Goal: Navigation & Orientation: Find specific page/section

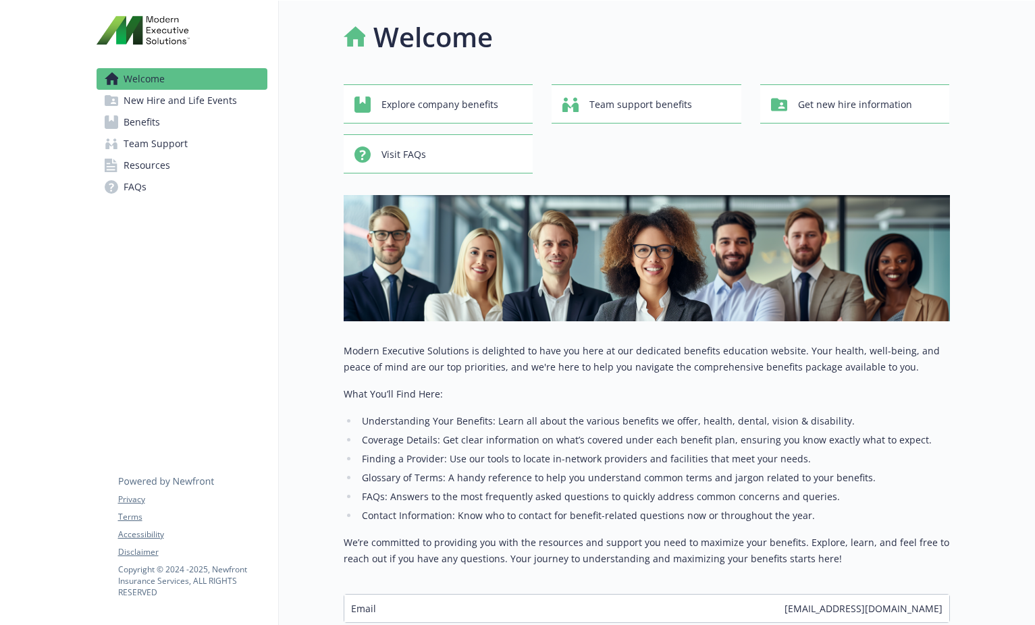
click at [982, 45] on div at bounding box center [993, 361] width 86 height 720
